Goal: Task Accomplishment & Management: Use online tool/utility

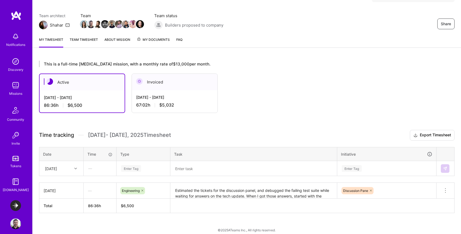
scroll to position [43, 0]
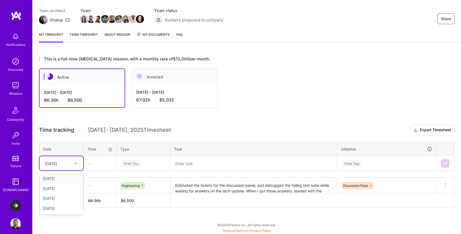
click at [73, 166] on div at bounding box center [76, 163] width 8 height 7
click at [58, 210] on div "[DATE]" at bounding box center [62, 209] width 44 height 10
click at [182, 161] on textarea at bounding box center [253, 164] width 165 height 14
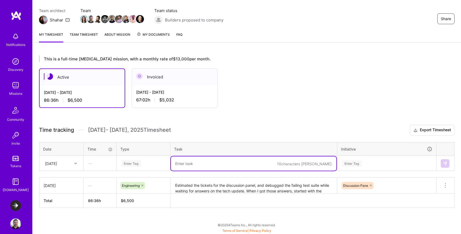
click at [136, 163] on div "Enter Tag" at bounding box center [131, 163] width 20 height 8
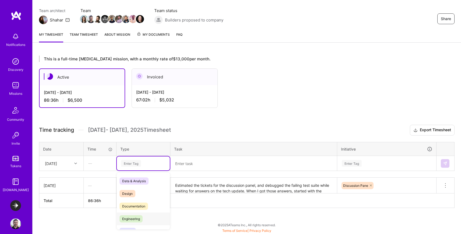
click at [135, 219] on span "Engineering" at bounding box center [130, 219] width 23 height 7
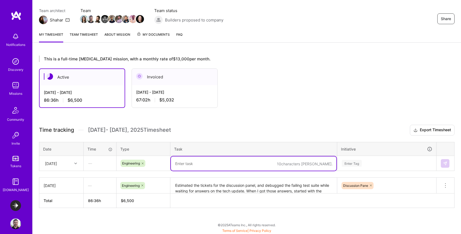
click at [195, 165] on textarea at bounding box center [253, 164] width 165 height 14
click at [307, 164] on textarea "Completed EXPT-2981 (migrations), created PR. Started with EXPT-2982" at bounding box center [253, 164] width 165 height 14
type textarea "Completed EXPT-2981 (migrations), created PR. Started with EXPT-2982"
click at [357, 163] on div "Enter Tag" at bounding box center [386, 163] width 98 height 14
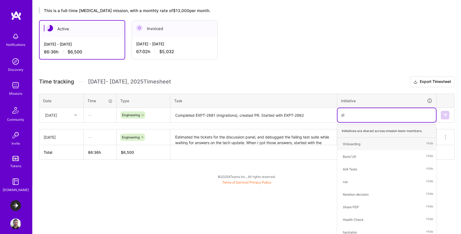
scroll to position [43, 0]
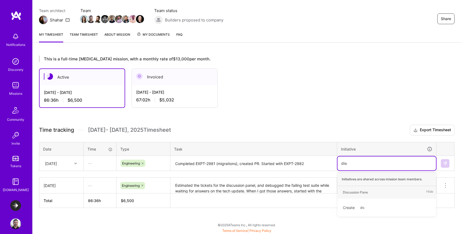
type input "discu"
click at [358, 193] on div "Discussion Pane" at bounding box center [355, 193] width 25 height 6
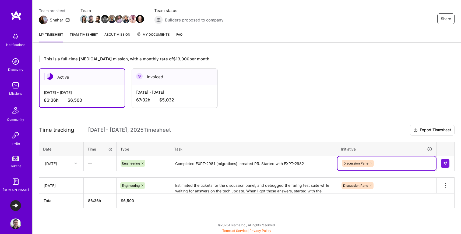
click at [314, 164] on textarea "Completed EXPT-2981 (migrations), created PR. Started with EXPT-2982" at bounding box center [253, 164] width 165 height 14
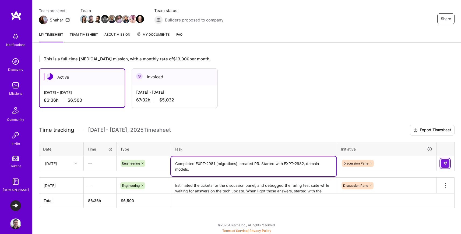
type textarea "Completed EXPT-2981 (migrations), created PR. Started with EXPT-2982, domain mo…"
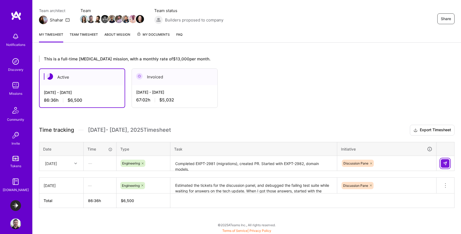
click at [444, 162] on img at bounding box center [445, 164] width 4 height 4
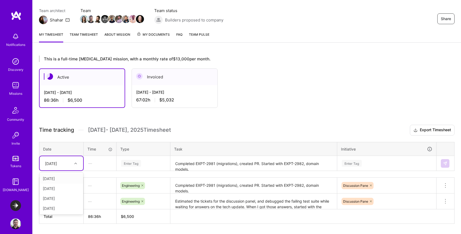
click at [75, 162] on icon at bounding box center [75, 163] width 3 height 3
click at [62, 207] on div "[DATE]" at bounding box center [62, 209] width 44 height 10
